Goal: Navigation & Orientation: Find specific page/section

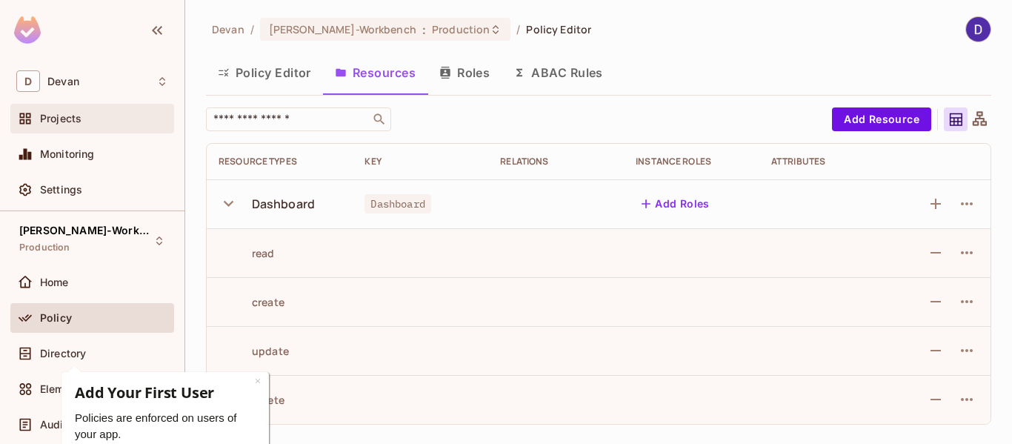
click at [96, 111] on div "Projects" at bounding box center [92, 119] width 152 height 18
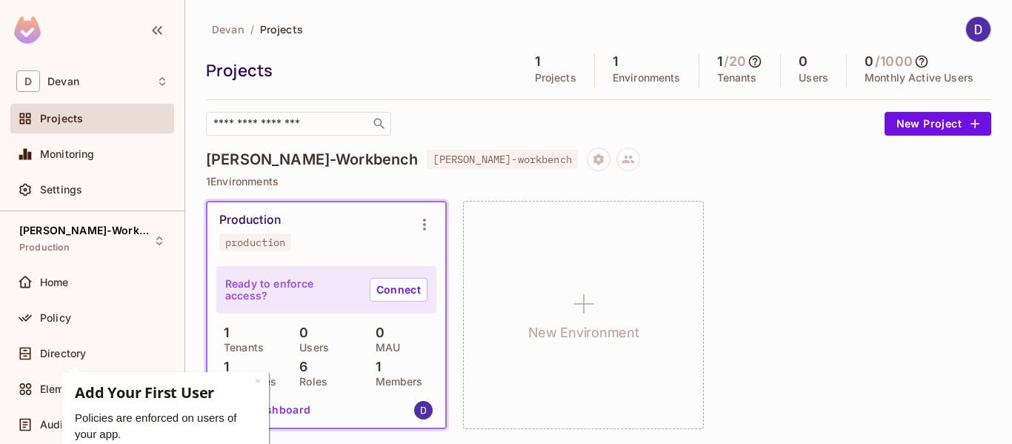
click at [353, 241] on div "Production production" at bounding box center [314, 232] width 190 height 39
click at [96, 116] on div "Projects" at bounding box center [104, 119] width 128 height 12
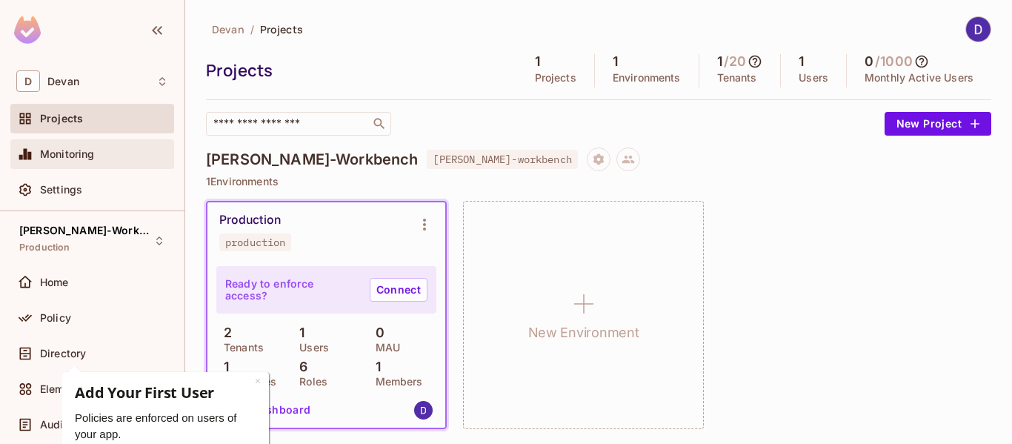
click at [83, 153] on span "Monitoring" at bounding box center [67, 154] width 55 height 12
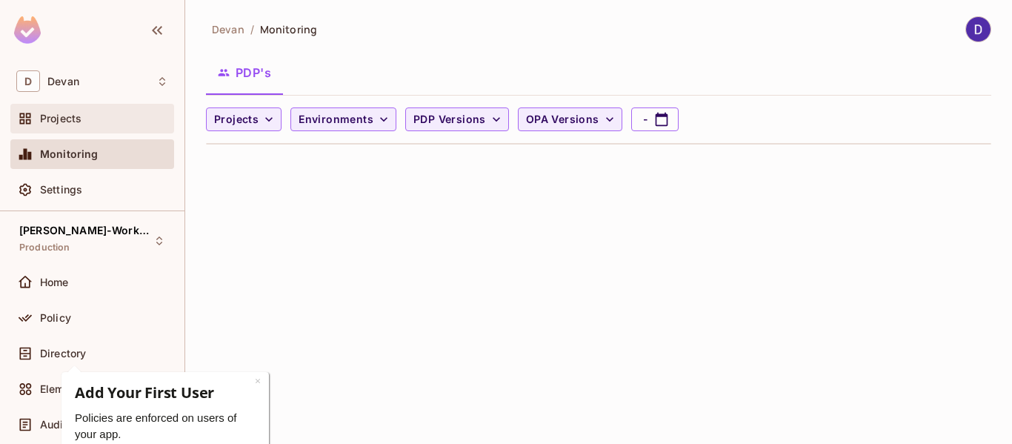
click at [102, 127] on div "Projects" at bounding box center [92, 119] width 152 height 18
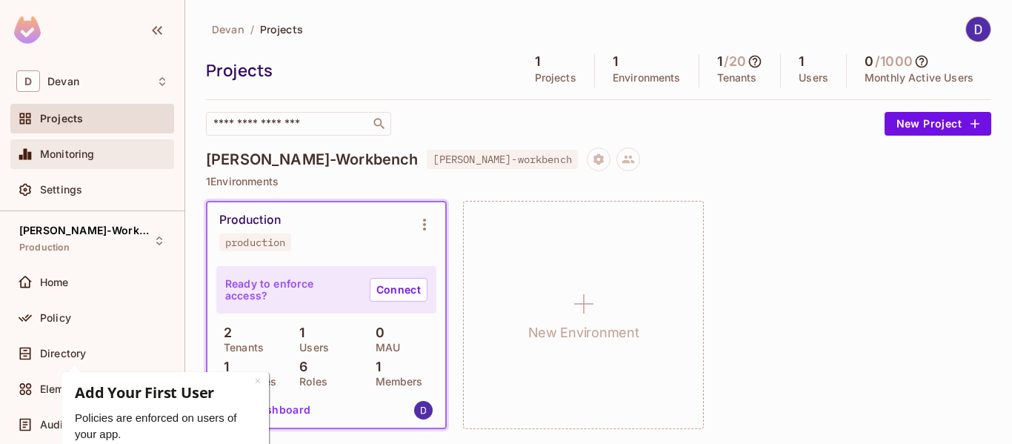
click at [99, 145] on div "Monitoring" at bounding box center [92, 154] width 152 height 18
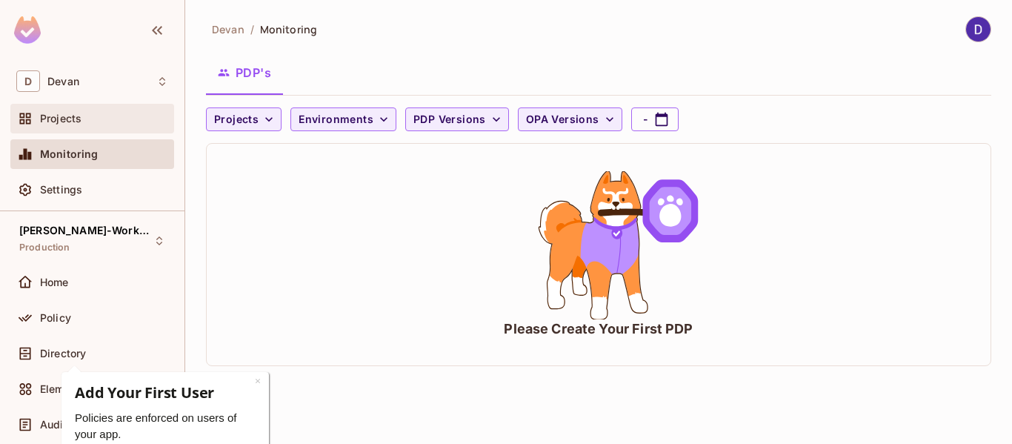
click at [113, 129] on div "Projects" at bounding box center [92, 119] width 164 height 30
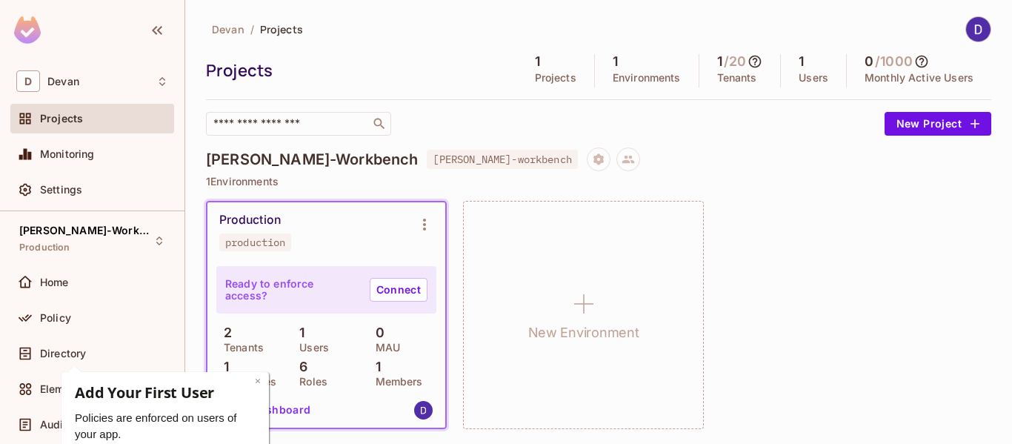
click at [256, 376] on link "×" at bounding box center [258, 380] width 6 height 14
